Goal: Find specific page/section: Find specific page/section

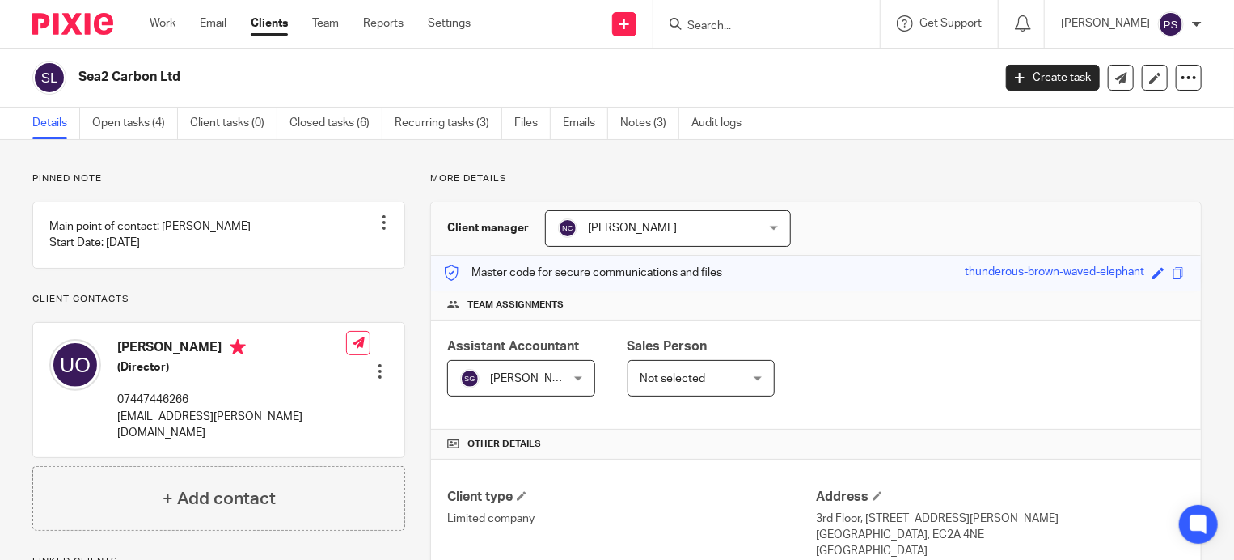
scroll to position [404, 0]
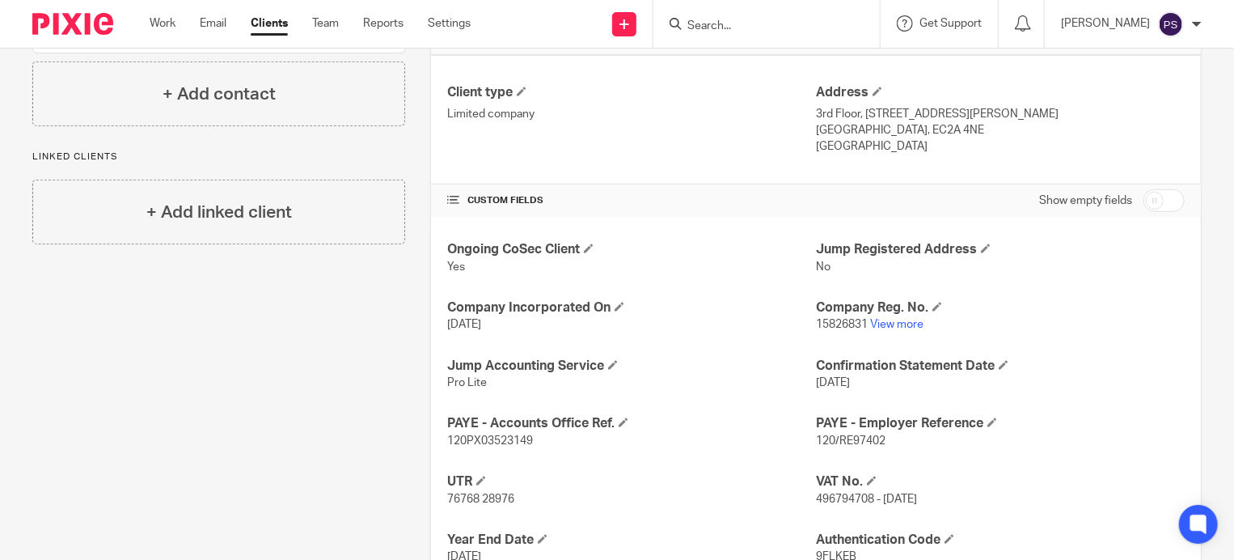
click at [686, 19] on input "Search" at bounding box center [759, 26] width 146 height 15
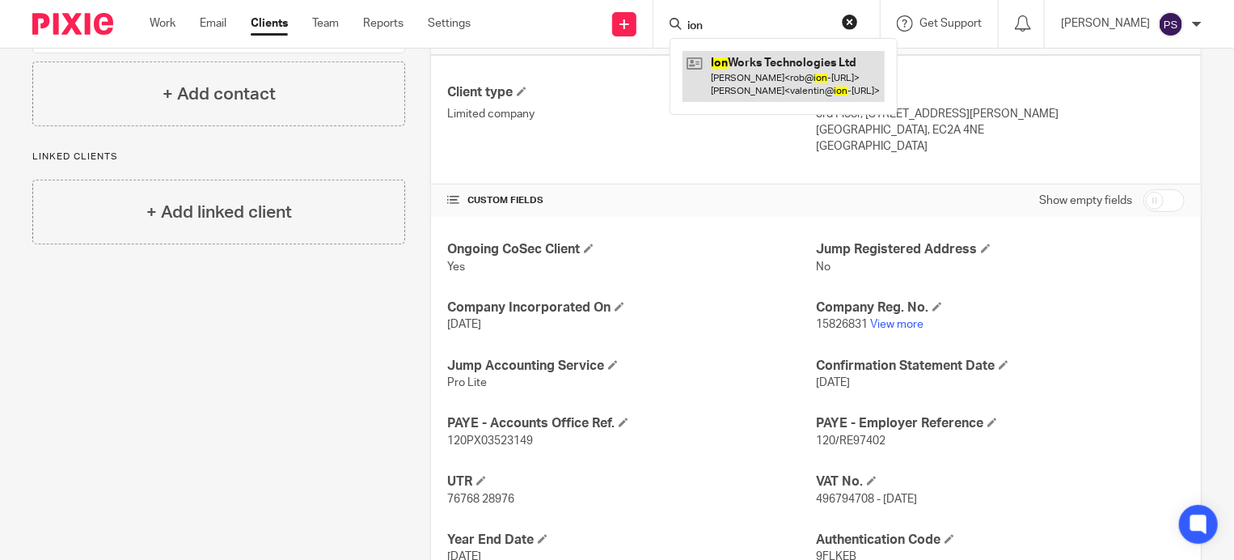
type input "ion"
click at [754, 70] on link at bounding box center [784, 76] width 202 height 50
click at [749, 61] on link at bounding box center [784, 76] width 202 height 50
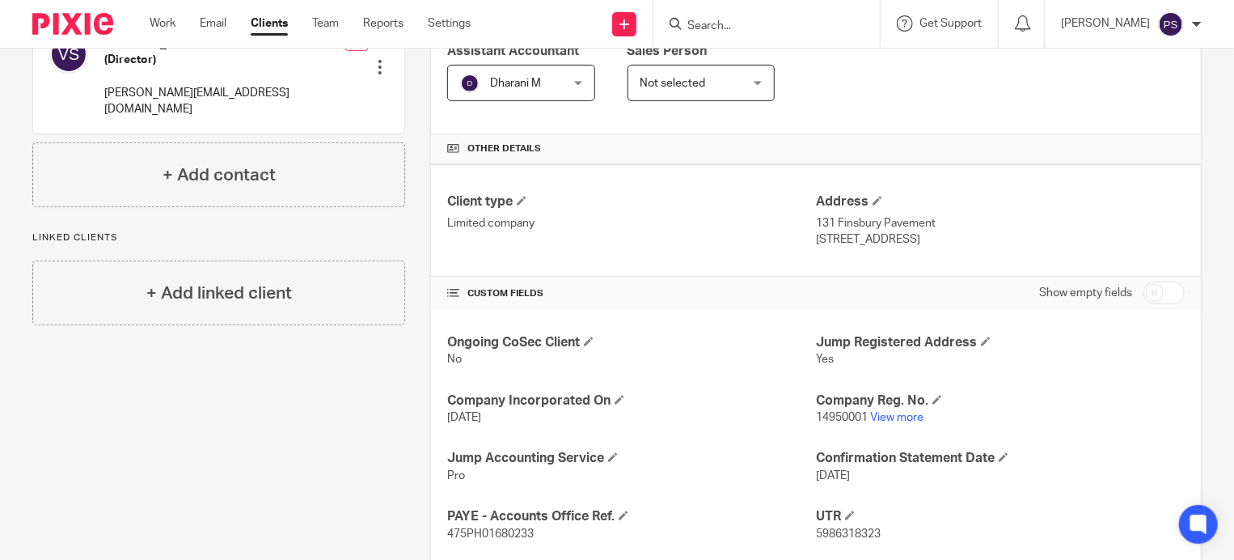
scroll to position [324, 0]
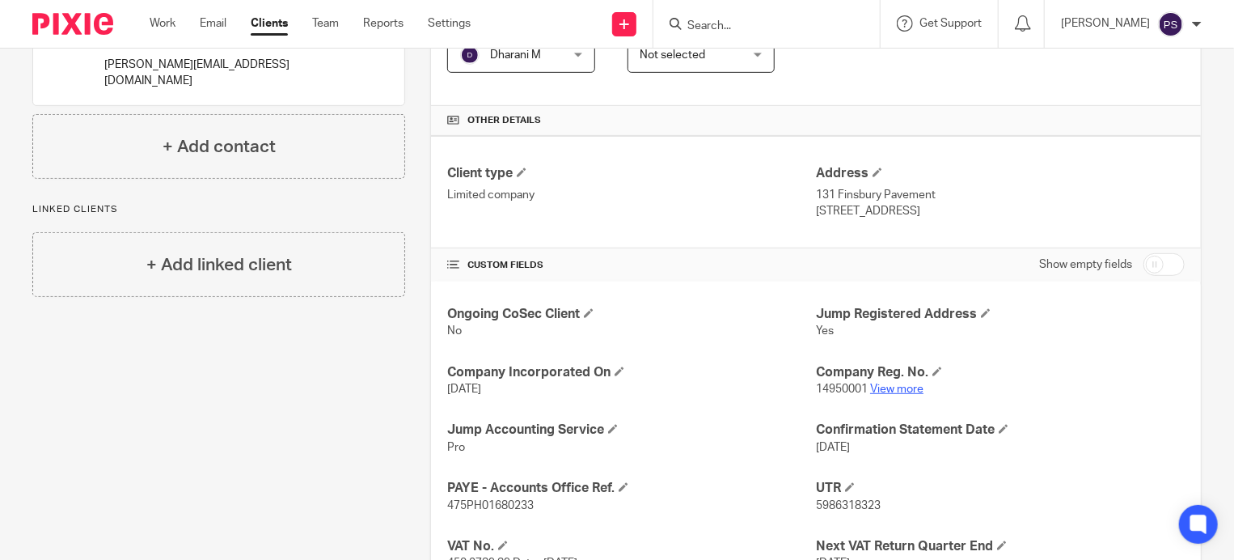
click at [895, 384] on link "View more" at bounding box center [896, 388] width 53 height 11
